Goal: Task Accomplishment & Management: Complete application form

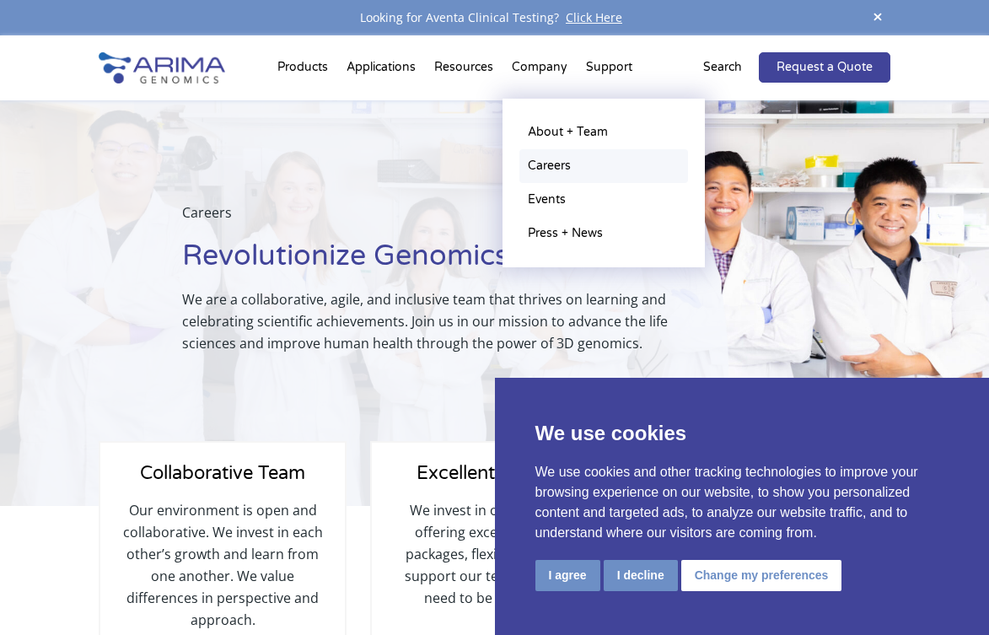
click at [542, 174] on link "Careers" at bounding box center [603, 166] width 169 height 34
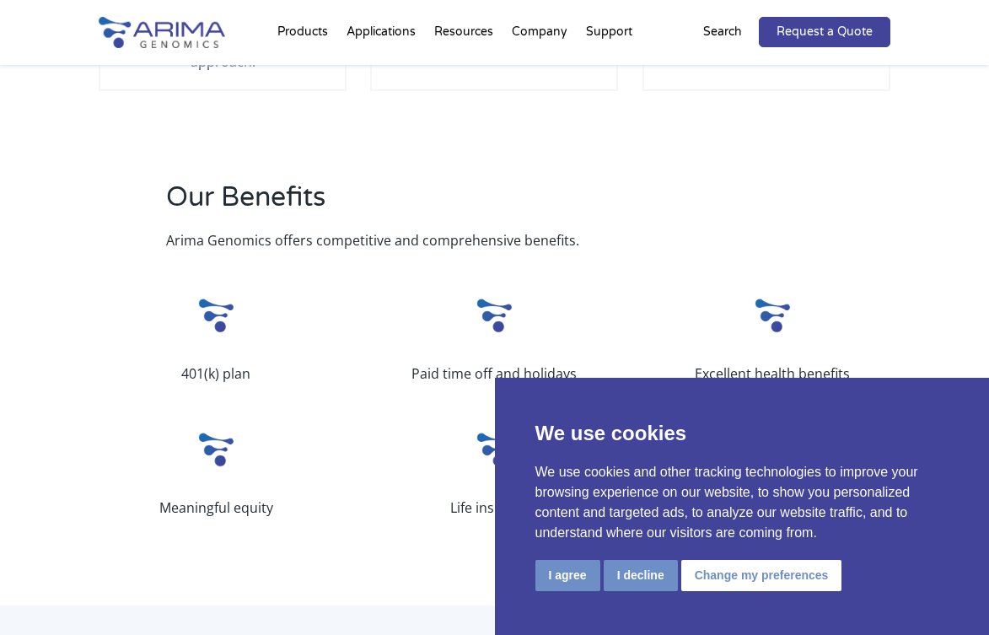
scroll to position [521, 0]
click at [609, 570] on button "I decline" at bounding box center [640, 575] width 74 height 31
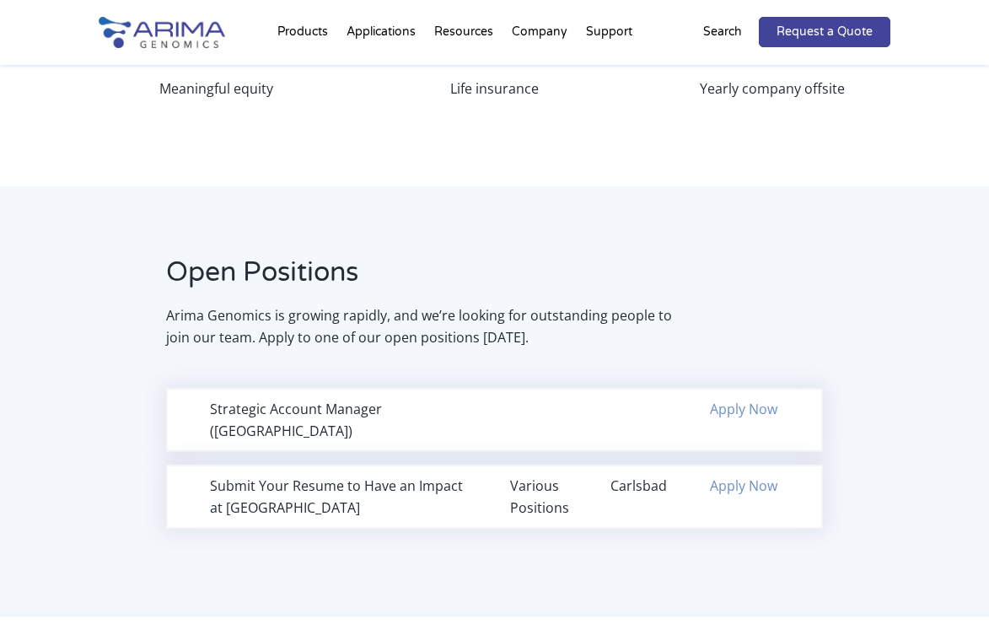
scroll to position [942, 0]
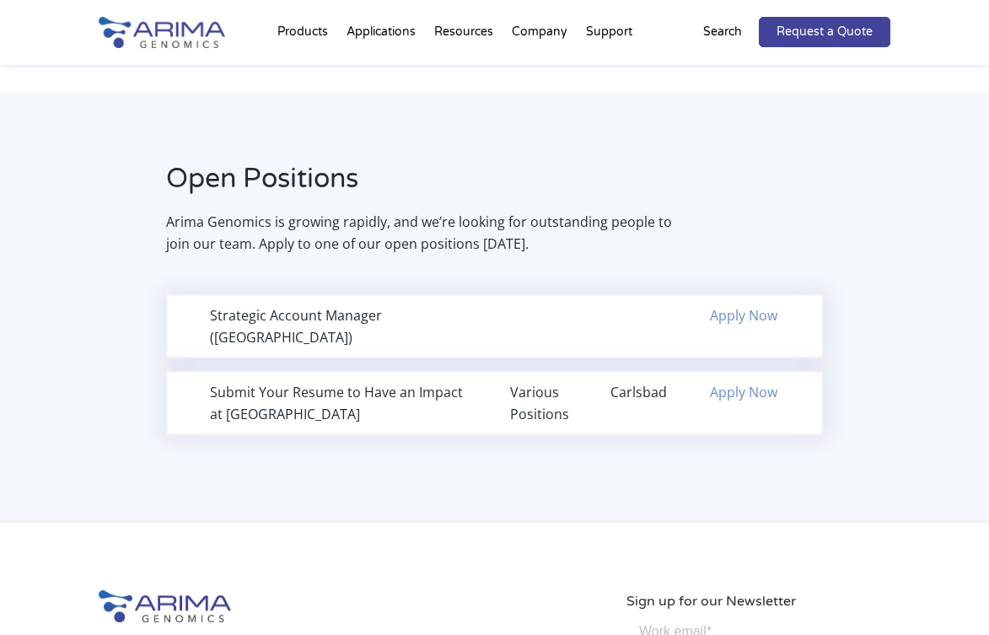
scroll to position [1048, 0]
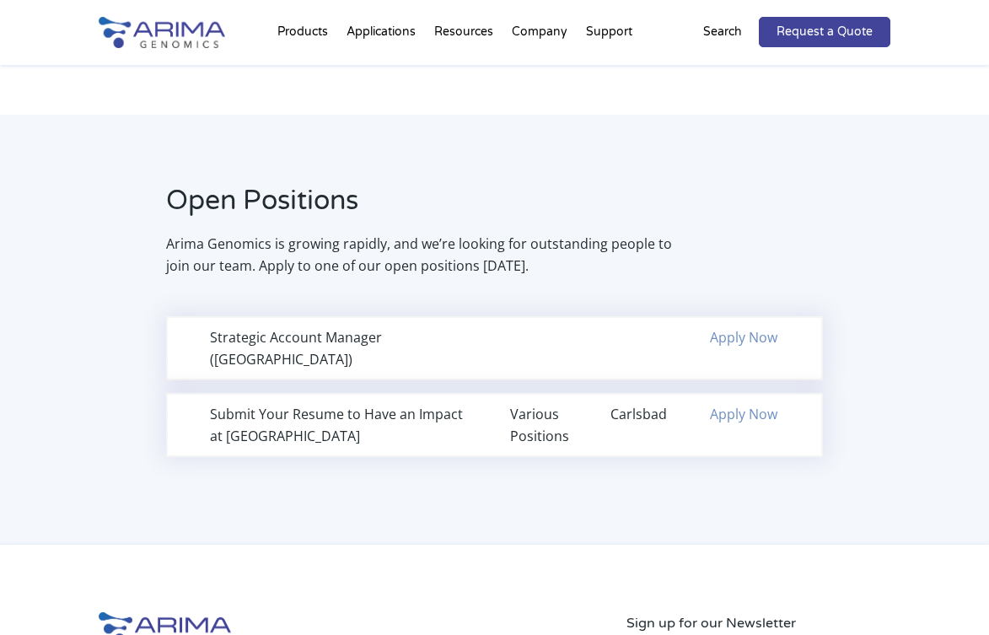
click at [749, 355] on div "Strategic Account Manager (Northeast Region) Apply Now" at bounding box center [494, 348] width 656 height 64
